Goal: Task Accomplishment & Management: Complete application form

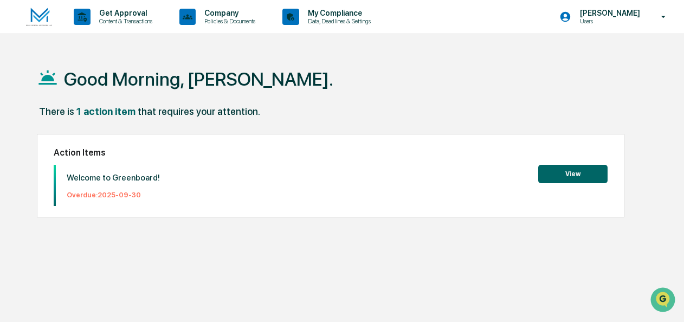
click at [556, 175] on button "View" at bounding box center [572, 174] width 69 height 18
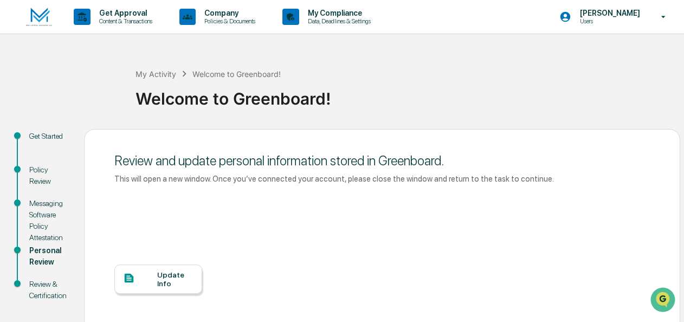
scroll to position [120, 0]
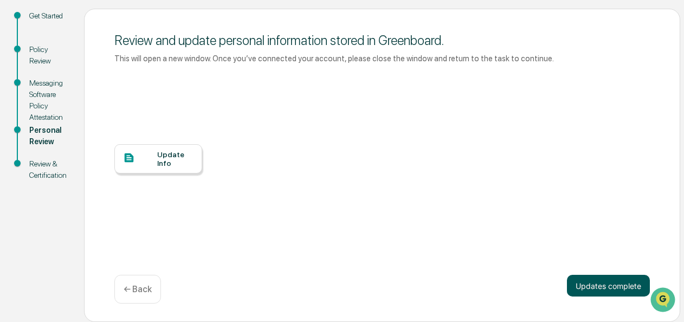
click at [609, 286] on button "Updates complete" at bounding box center [608, 286] width 83 height 22
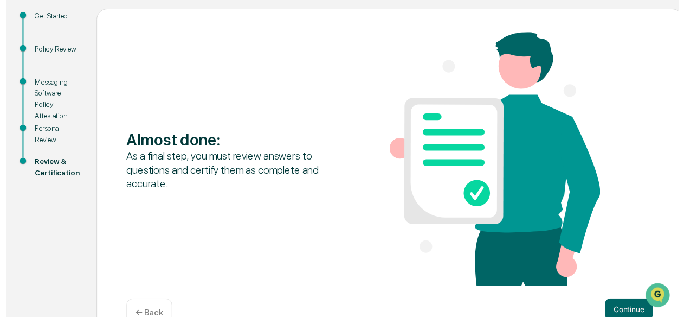
scroll to position [149, 0]
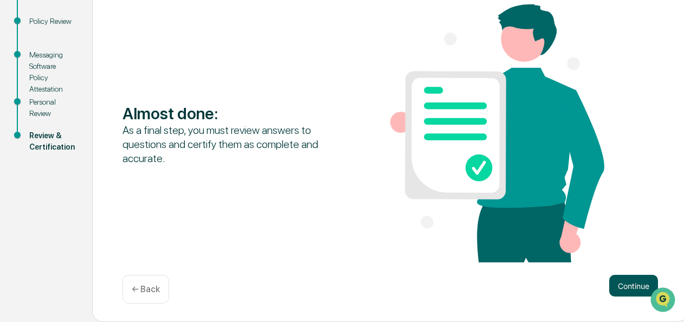
click at [624, 287] on button "Continue" at bounding box center [633, 286] width 49 height 22
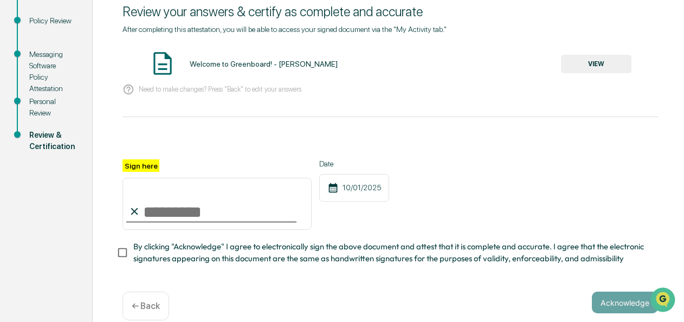
click at [588, 60] on button "VIEW" at bounding box center [596, 64] width 70 height 18
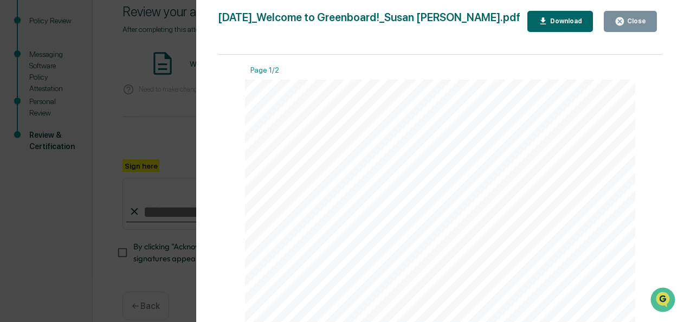
click at [626, 27] on button "Close" at bounding box center [630, 21] width 53 height 21
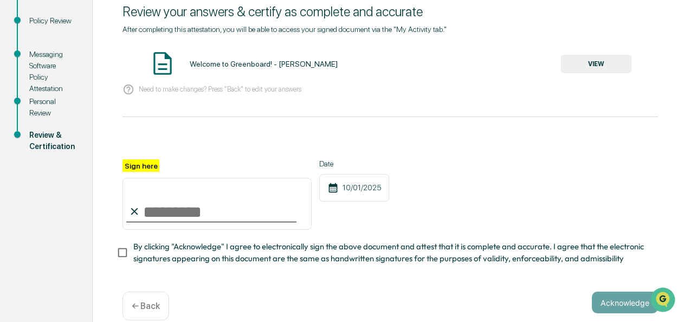
click at [148, 210] on input "Sign here" at bounding box center [217, 204] width 189 height 52
type input "**********"
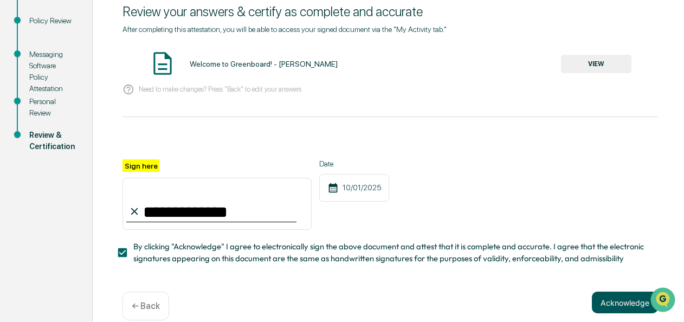
click at [611, 309] on button "Acknowledge" at bounding box center [625, 303] width 66 height 22
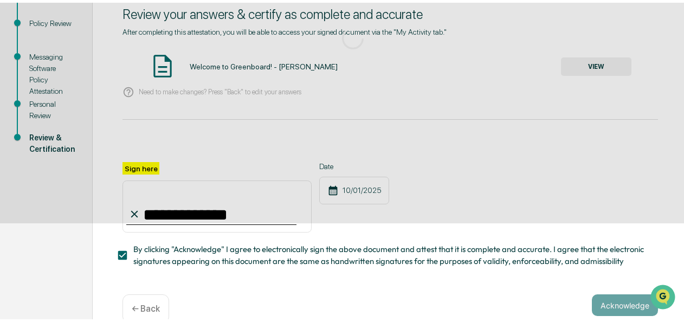
scroll to position [115, 0]
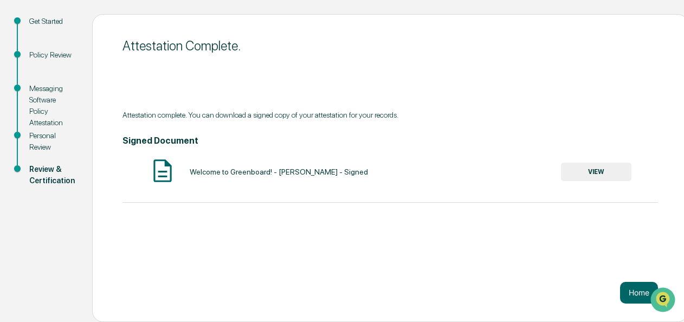
click at [584, 170] on button "VIEW" at bounding box center [596, 172] width 70 height 18
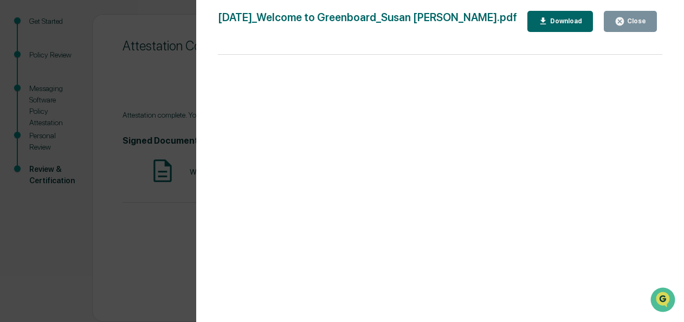
click at [584, 170] on div at bounding box center [440, 194] width 445 height 278
click at [626, 15] on button "Close" at bounding box center [630, 21] width 53 height 21
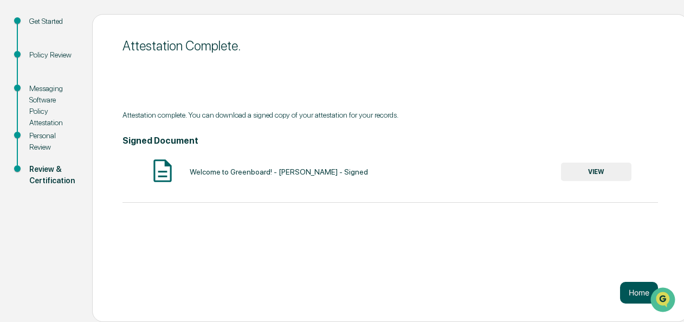
click at [631, 293] on button "Home" at bounding box center [639, 293] width 38 height 22
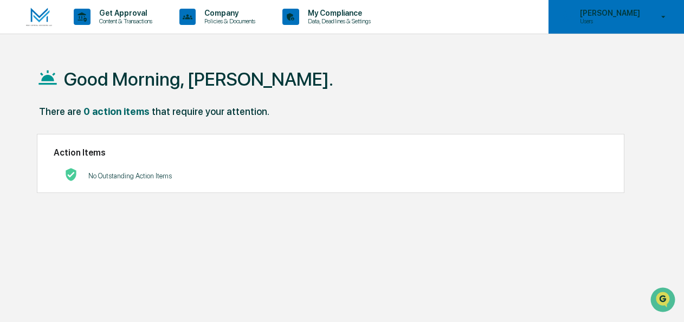
click at [663, 17] on icon at bounding box center [663, 17] width 19 height 10
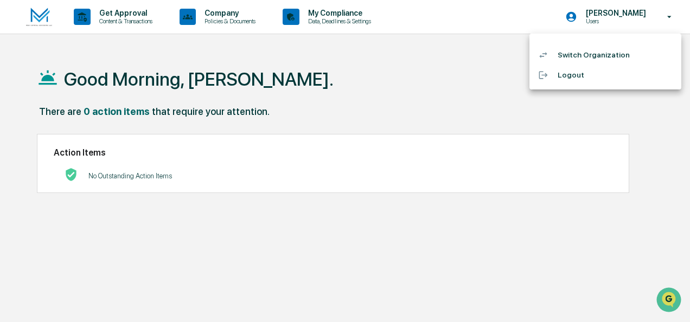
click at [355, 69] on div at bounding box center [345, 161] width 690 height 322
